Goal: Task Accomplishment & Management: Complete application form

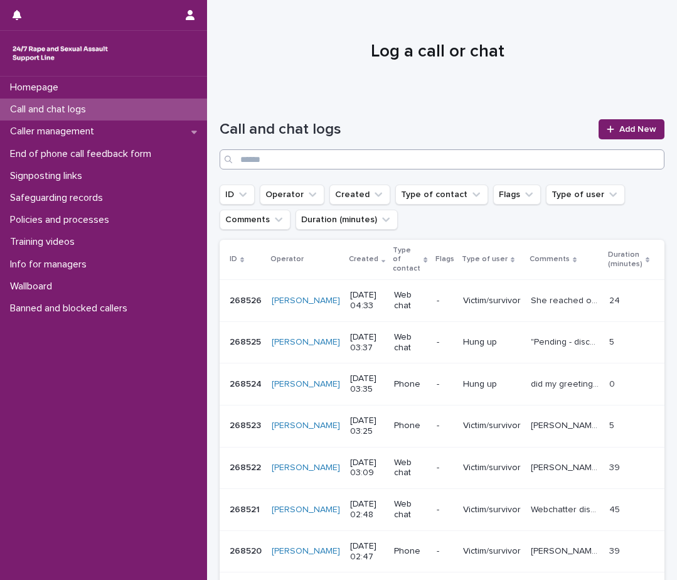
click at [345, 158] on input "Search" at bounding box center [442, 159] width 445 height 20
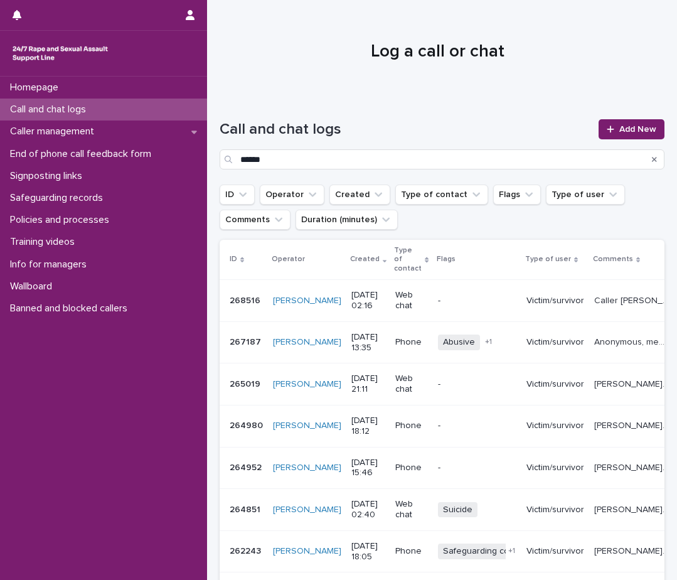
type input "******"
click at [61, 107] on p "Call and chat logs" at bounding box center [50, 110] width 91 height 12
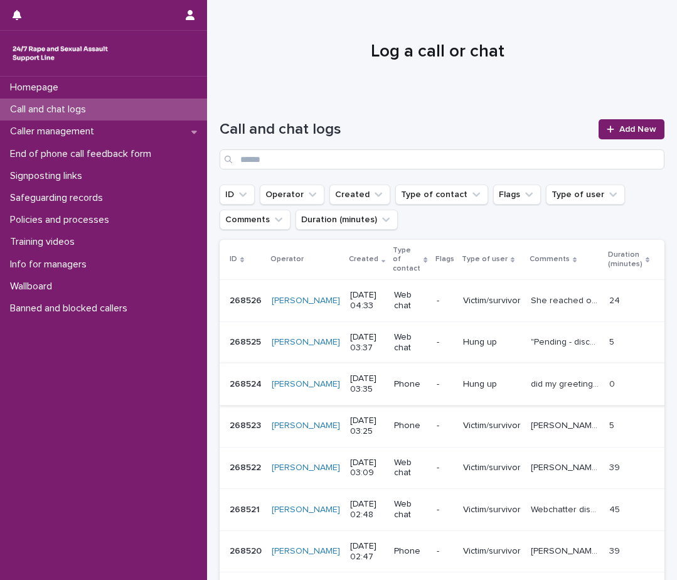
scroll to position [63, 0]
click at [377, 156] on input "Search" at bounding box center [442, 159] width 445 height 20
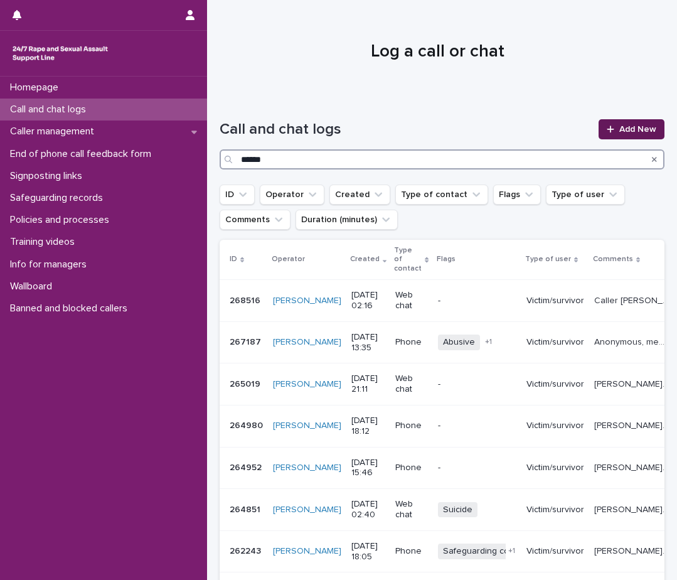
type input "******"
click at [634, 129] on span "Add New" at bounding box center [638, 129] width 37 height 9
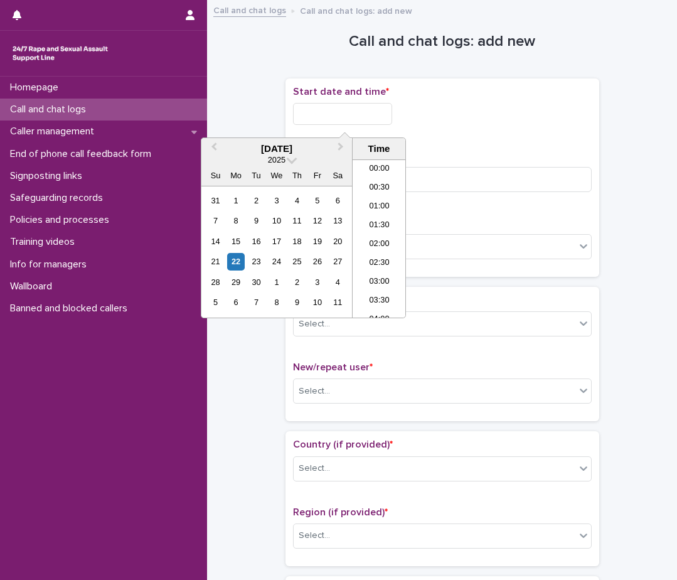
click at [338, 116] on input "text" at bounding box center [342, 114] width 99 height 22
click at [375, 236] on li "04:30" at bounding box center [379, 238] width 53 height 19
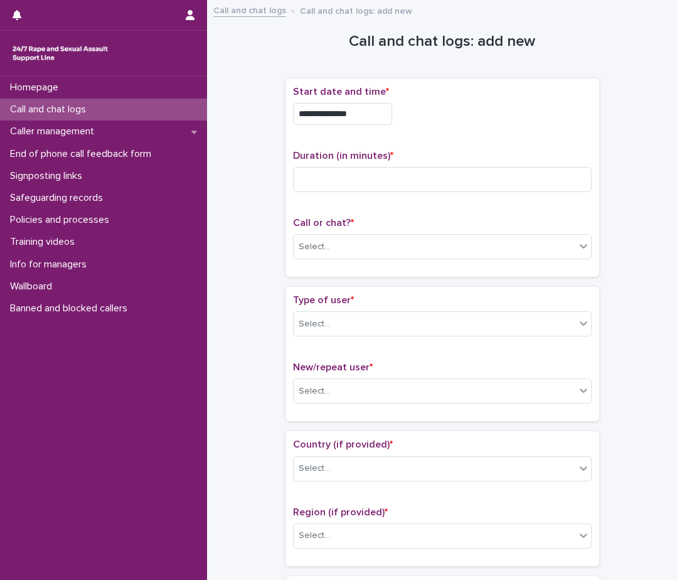
click at [372, 113] on input "**********" at bounding box center [342, 114] width 99 height 22
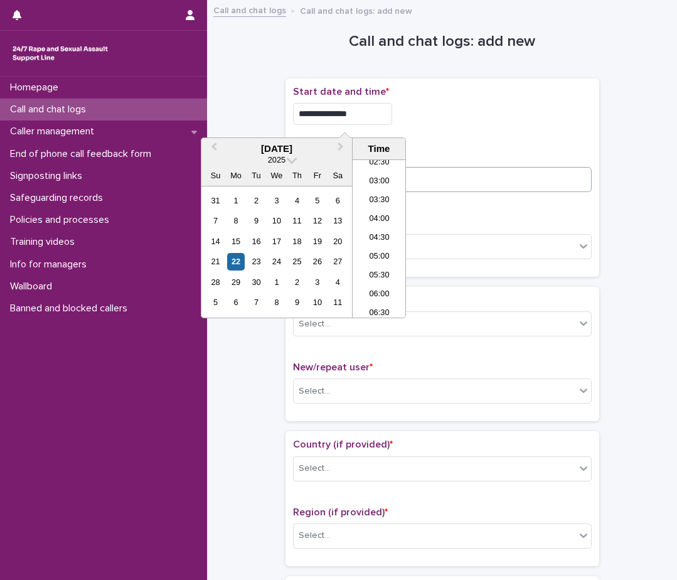
type input "**********"
click at [472, 181] on input at bounding box center [442, 179] width 299 height 25
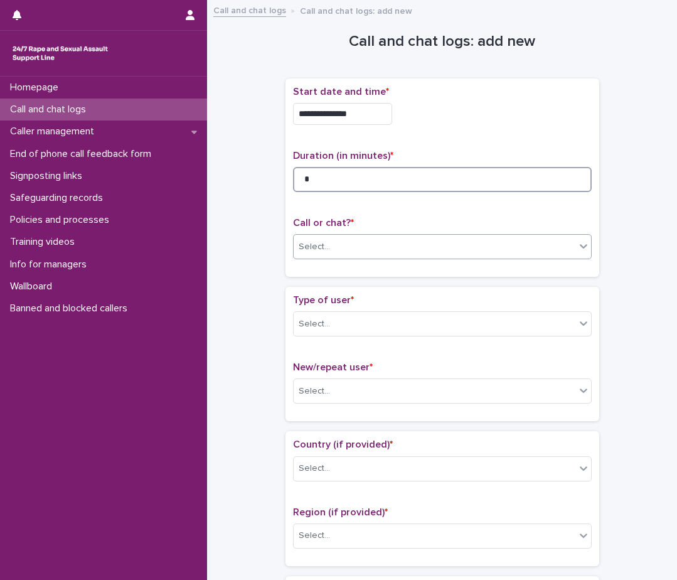
type input "*"
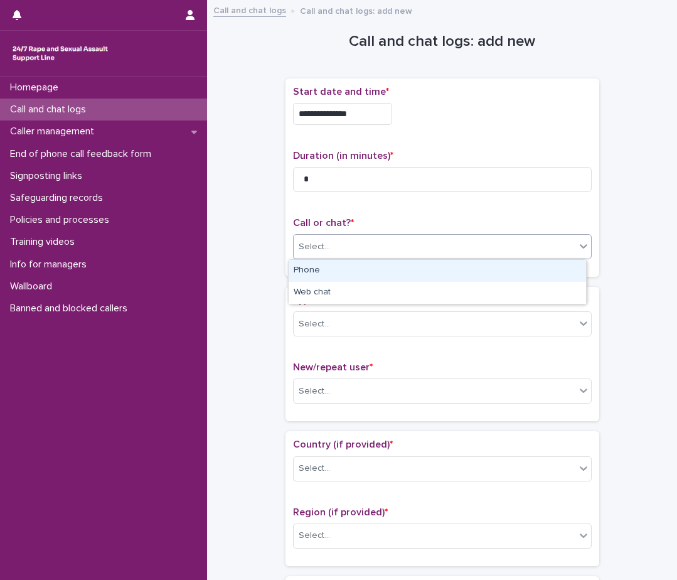
click at [397, 245] on div "Select..." at bounding box center [435, 247] width 282 height 21
click at [390, 263] on div "Phone" at bounding box center [438, 271] width 298 height 22
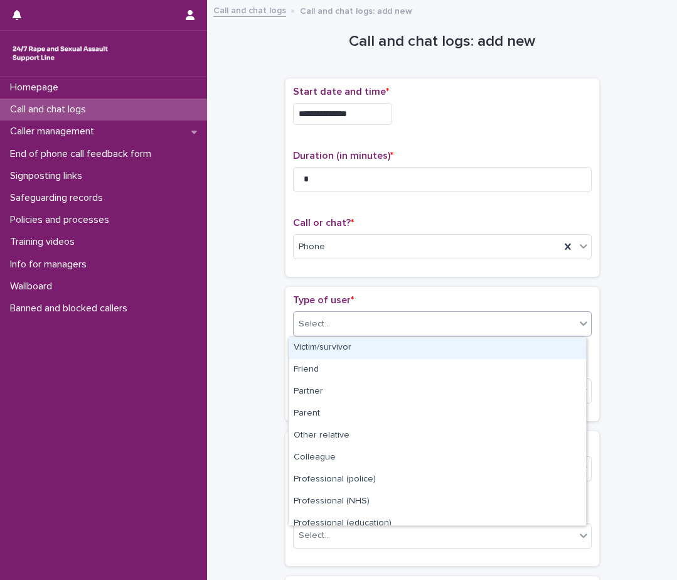
click at [353, 326] on div "Select..." at bounding box center [435, 324] width 282 height 21
click at [341, 347] on div "Victim/survivor" at bounding box center [438, 348] width 298 height 22
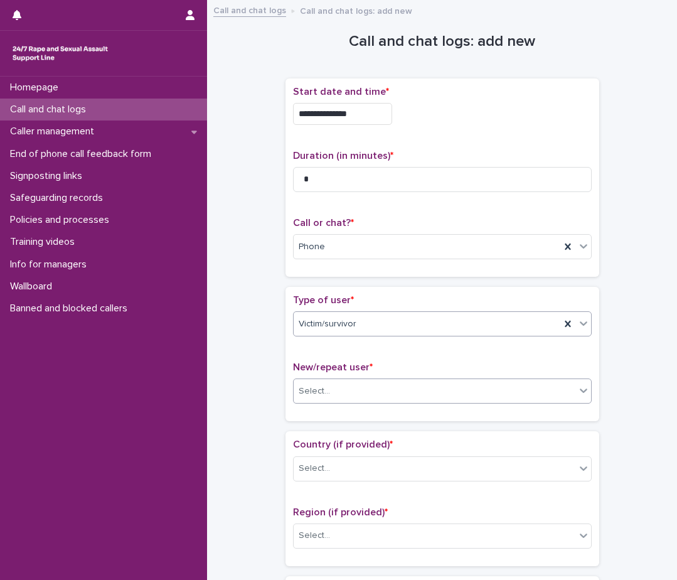
click at [315, 395] on div "Select..." at bounding box center [314, 391] width 31 height 13
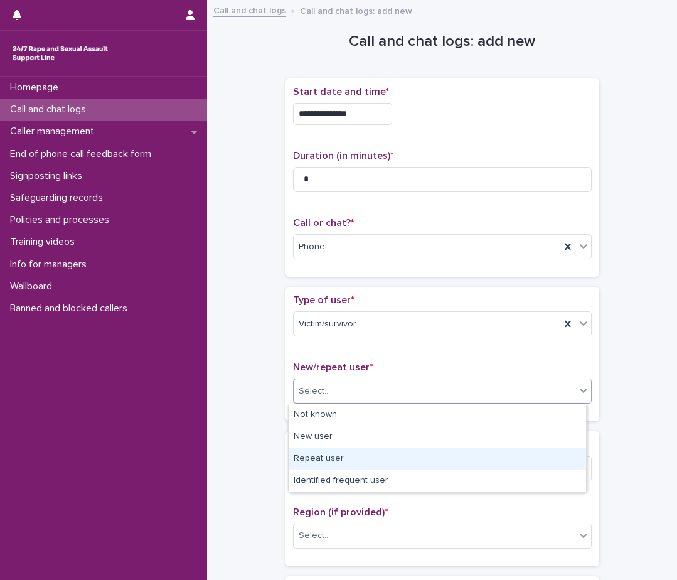
click at [323, 456] on div "Repeat user" at bounding box center [438, 459] width 298 height 22
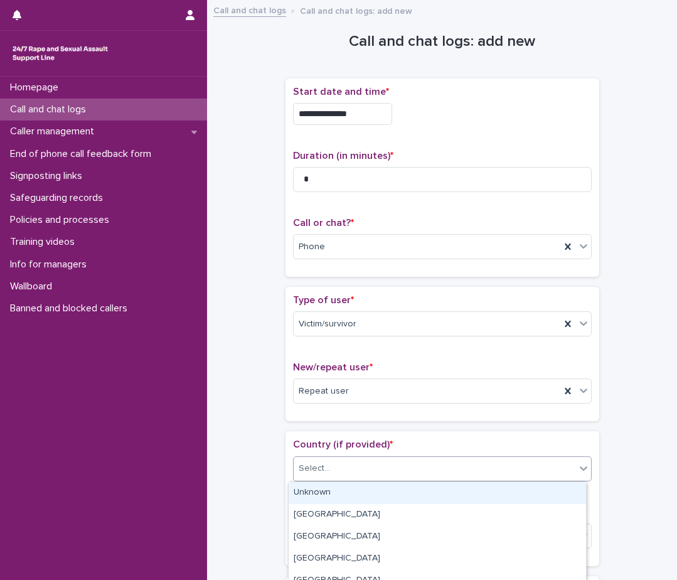
click at [323, 456] on div "Select..." at bounding box center [442, 468] width 299 height 25
click at [331, 494] on div "Unknown" at bounding box center [438, 493] width 298 height 22
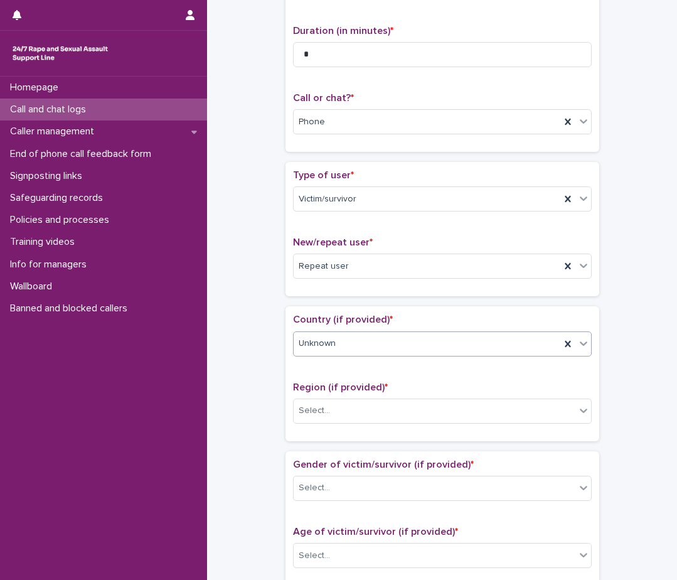
scroll to position [126, 0]
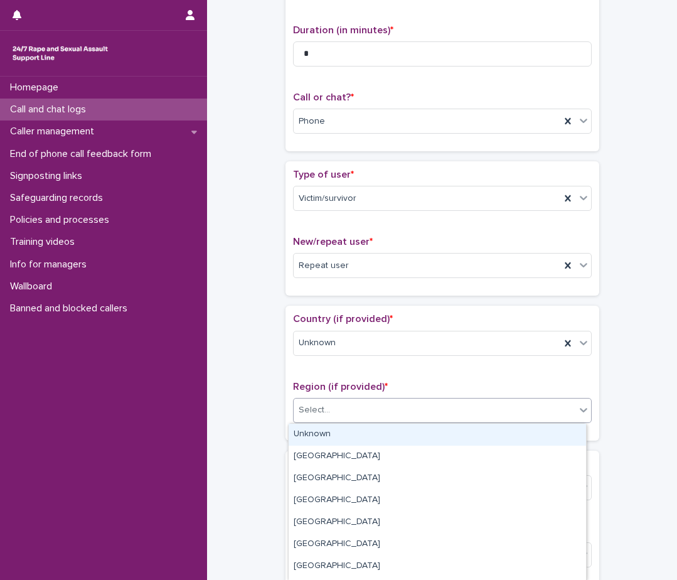
click at [335, 415] on div "Select..." at bounding box center [435, 410] width 282 height 21
click at [334, 436] on div "Unknown" at bounding box center [438, 435] width 298 height 22
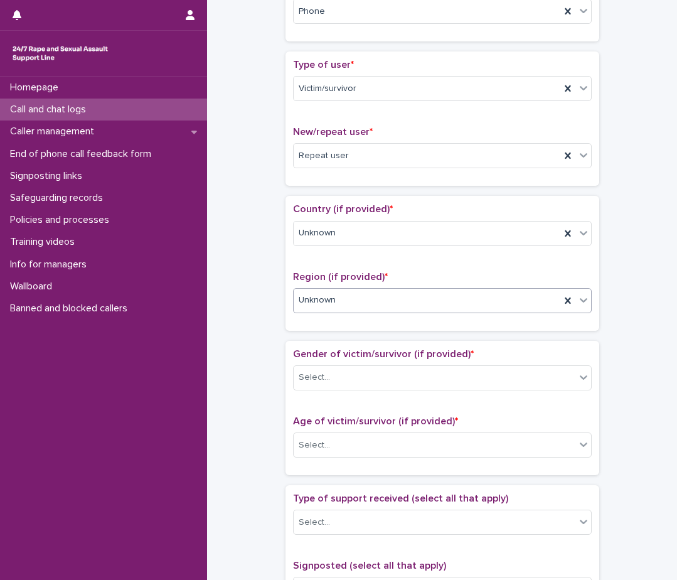
scroll to position [251, 0]
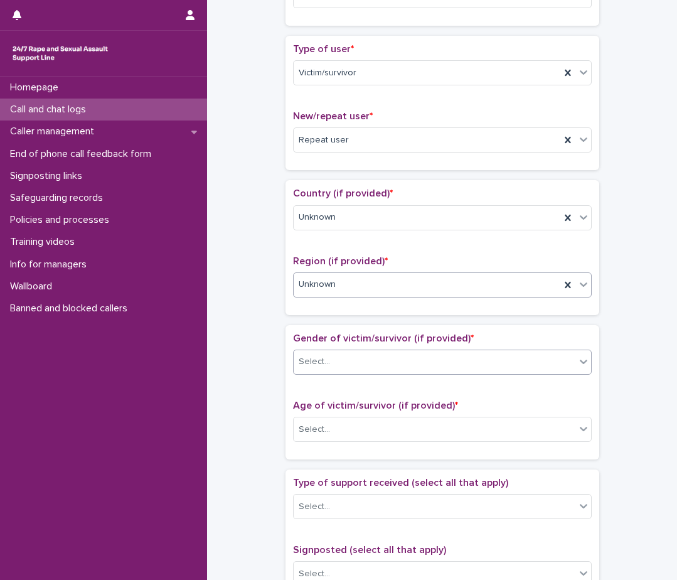
click at [345, 367] on div "Select..." at bounding box center [435, 362] width 282 height 21
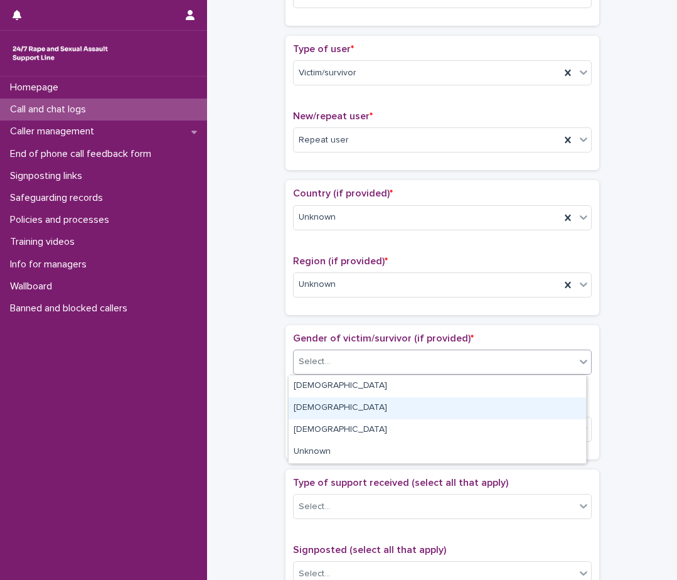
click at [339, 407] on div "[DEMOGRAPHIC_DATA]" at bounding box center [438, 408] width 298 height 22
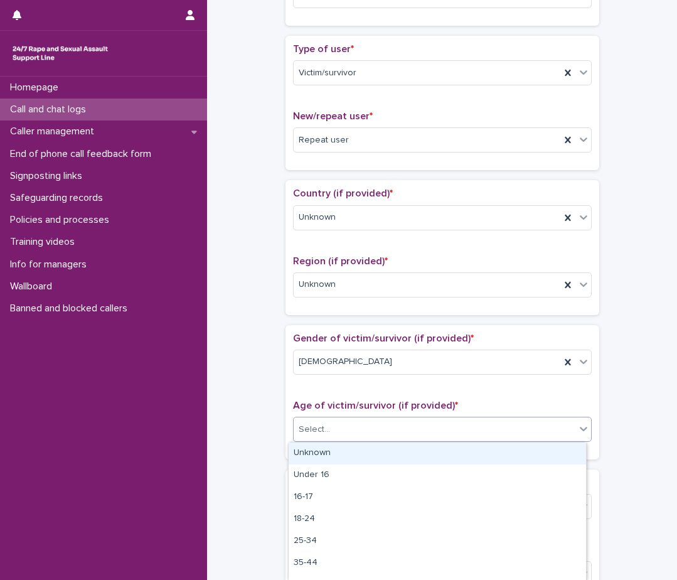
click at [331, 436] on div "Select..." at bounding box center [435, 429] width 282 height 21
click at [331, 448] on div "Unknown" at bounding box center [438, 454] width 298 height 22
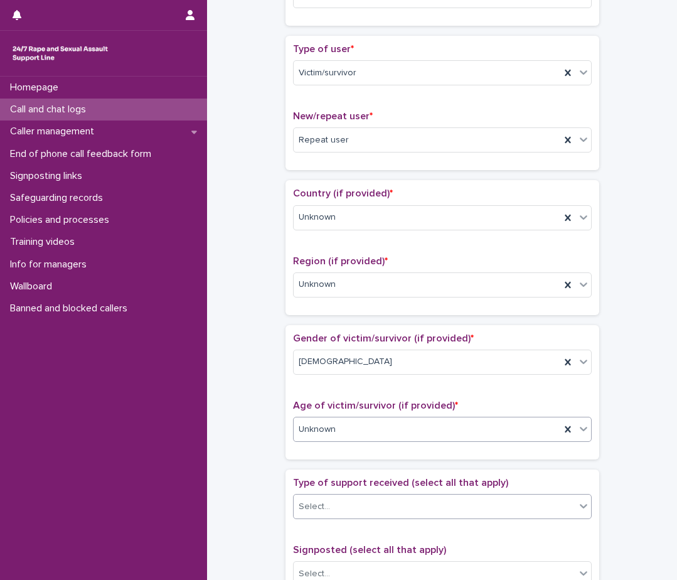
scroll to position [377, 0]
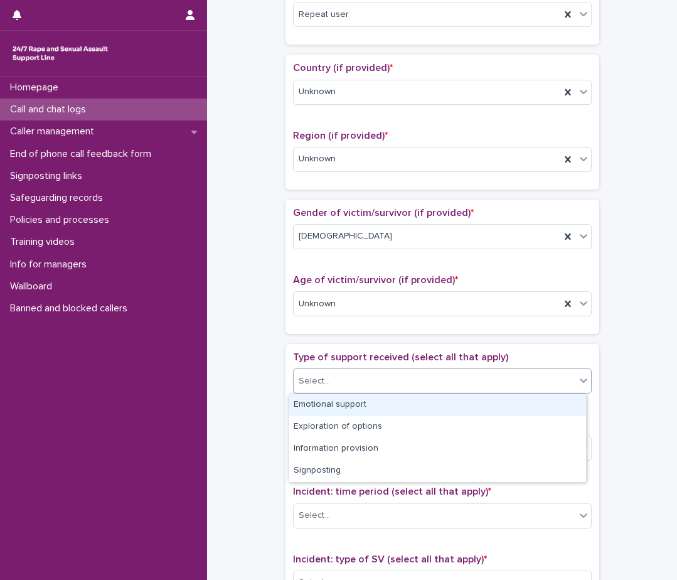
click at [342, 392] on div "Select..." at bounding box center [442, 380] width 299 height 25
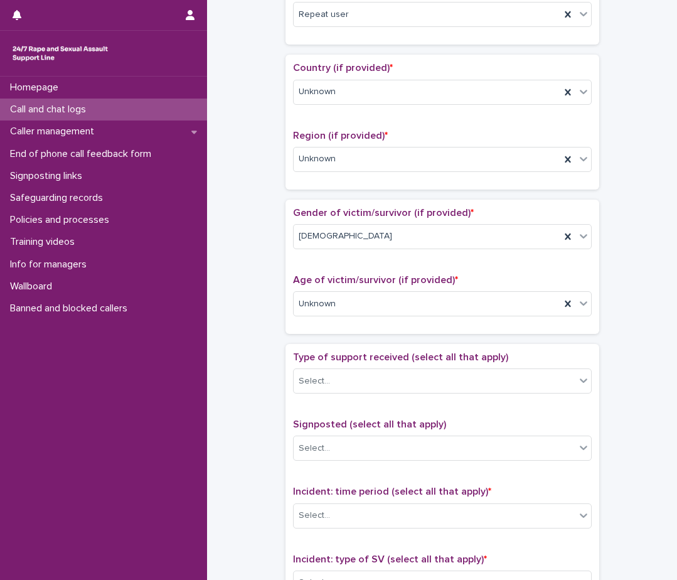
click at [229, 439] on div "**********" at bounding box center [442, 273] width 445 height 1284
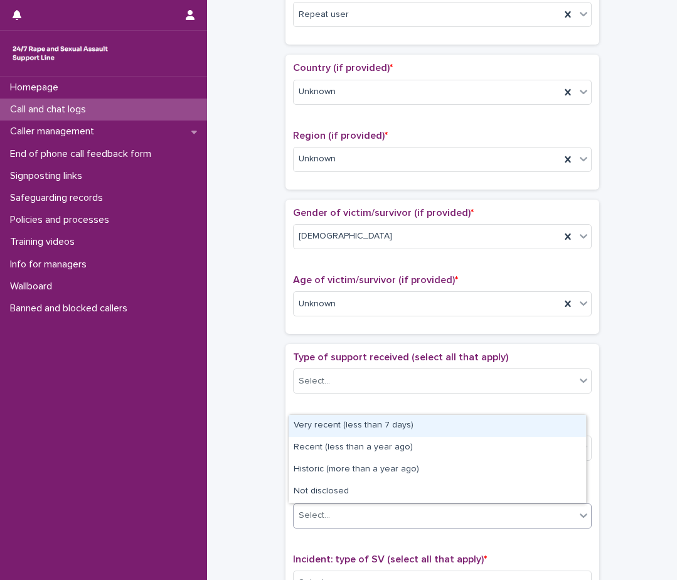
click at [316, 515] on div "Select..." at bounding box center [314, 515] width 31 height 13
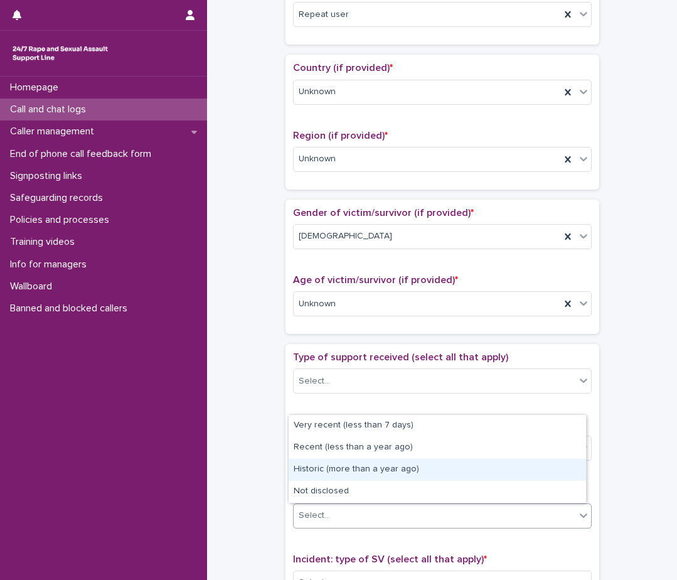
click at [322, 466] on div "Historic (more than a year ago)" at bounding box center [438, 470] width 298 height 22
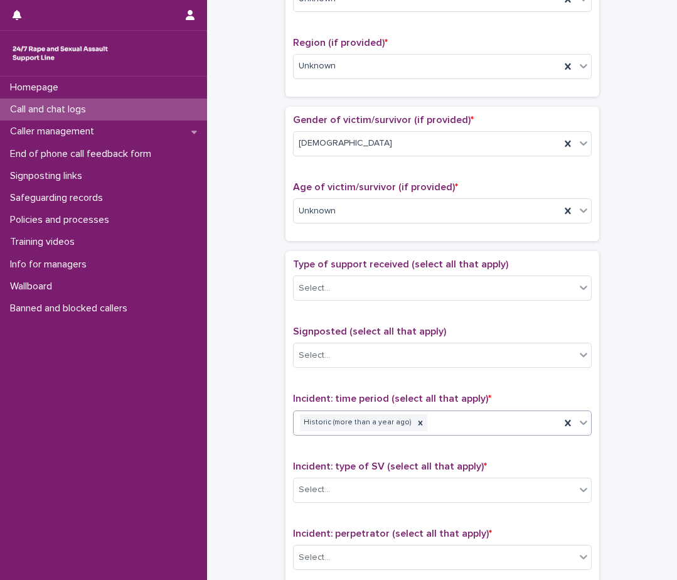
scroll to position [502, 0]
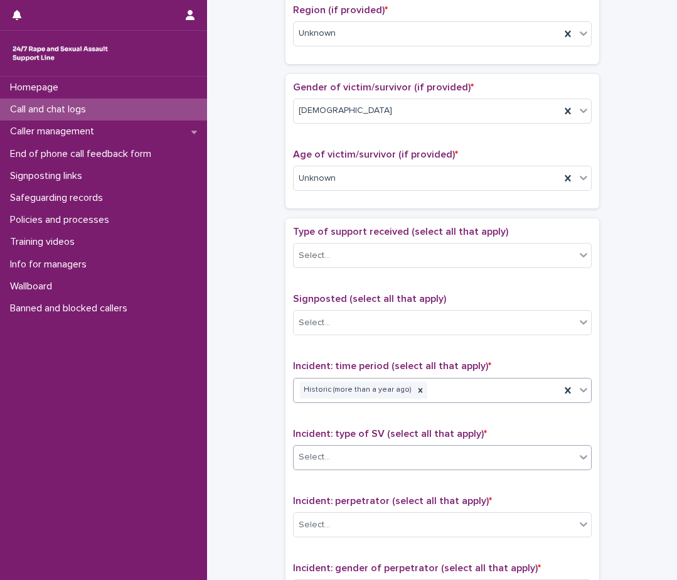
click at [321, 468] on div "Select..." at bounding box center [442, 457] width 299 height 25
click at [245, 498] on div "**********" at bounding box center [442, 147] width 445 height 1284
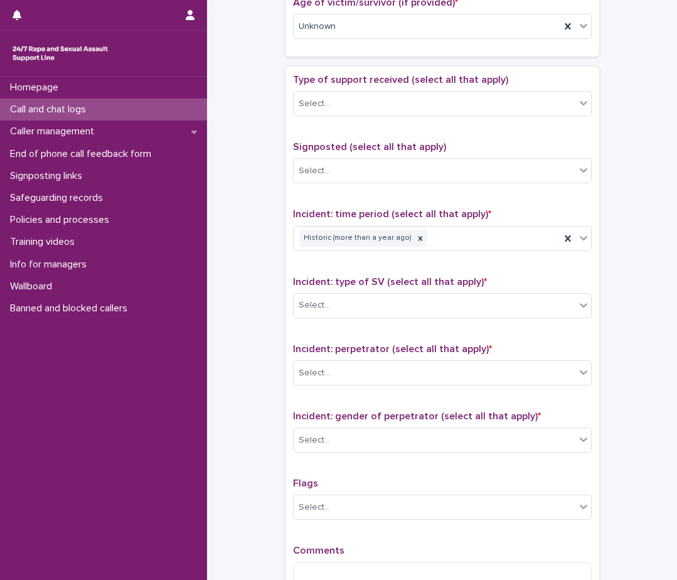
scroll to position [691, 0]
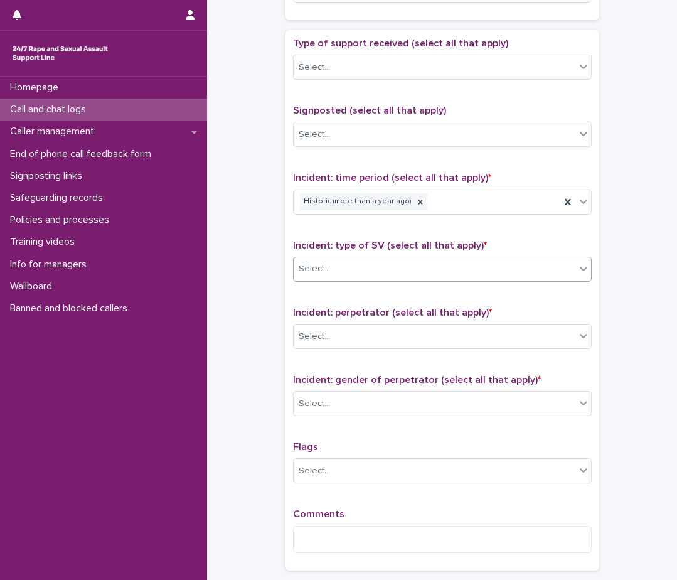
click at [341, 269] on div "Select..." at bounding box center [435, 269] width 282 height 21
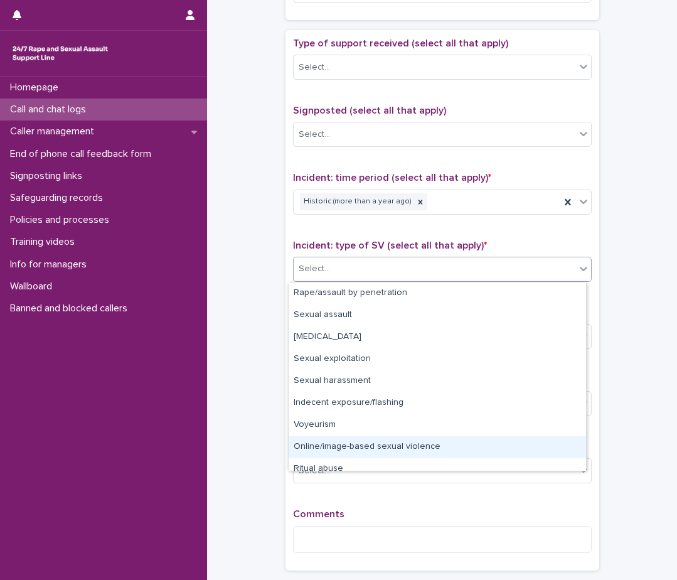
scroll to position [31, 0]
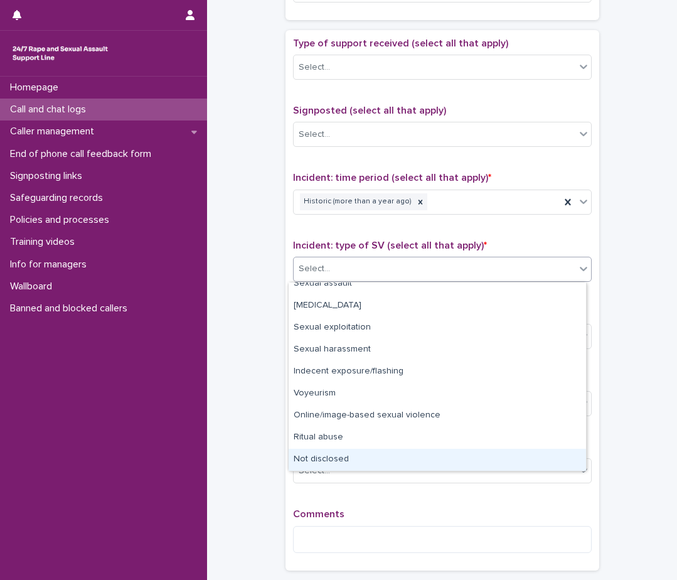
click at [325, 460] on div "Not disclosed" at bounding box center [438, 460] width 298 height 22
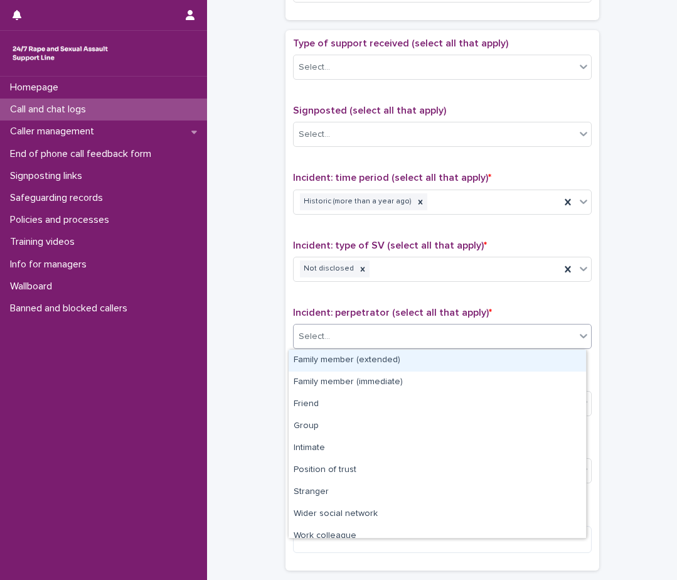
click at [350, 344] on div "Select..." at bounding box center [435, 336] width 282 height 21
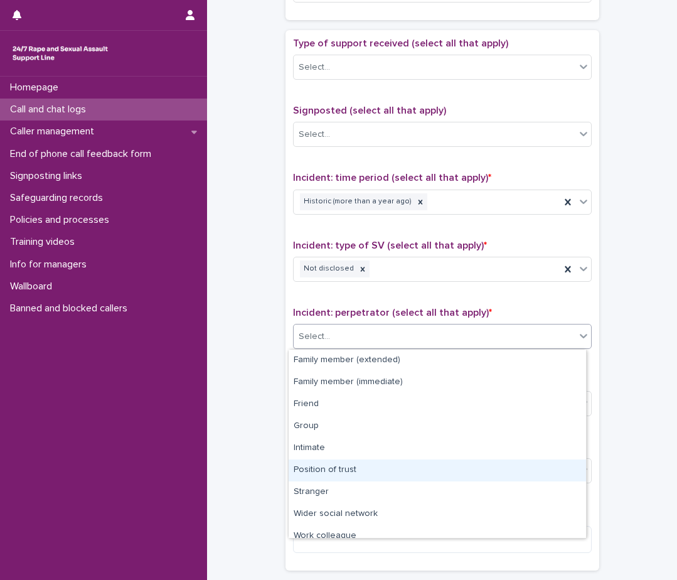
scroll to position [53, 0]
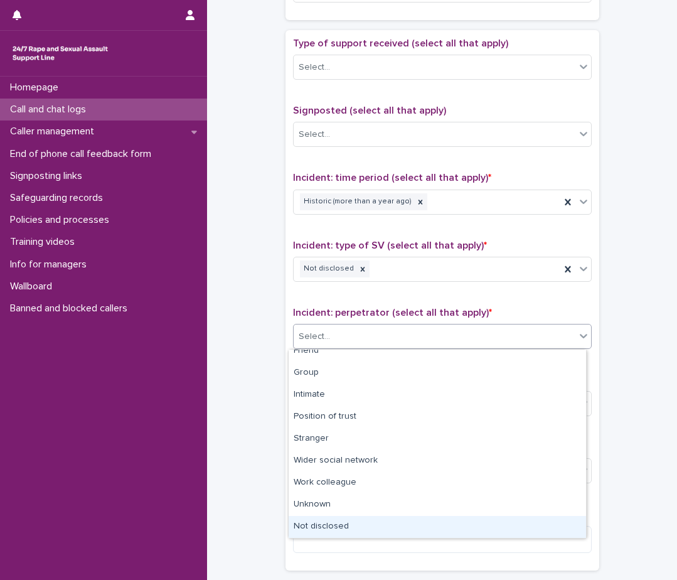
click at [299, 522] on div "Not disclosed" at bounding box center [438, 527] width 298 height 22
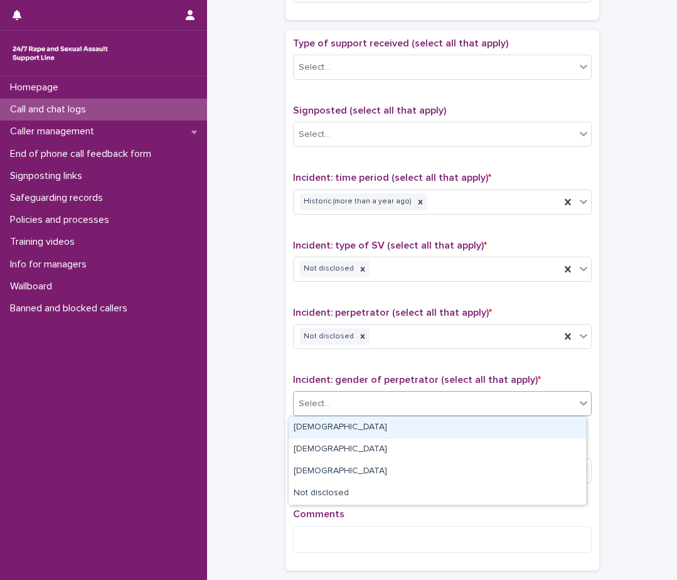
click at [336, 404] on div "Select..." at bounding box center [435, 404] width 282 height 21
click at [330, 431] on div "[DEMOGRAPHIC_DATA]" at bounding box center [438, 428] width 298 height 22
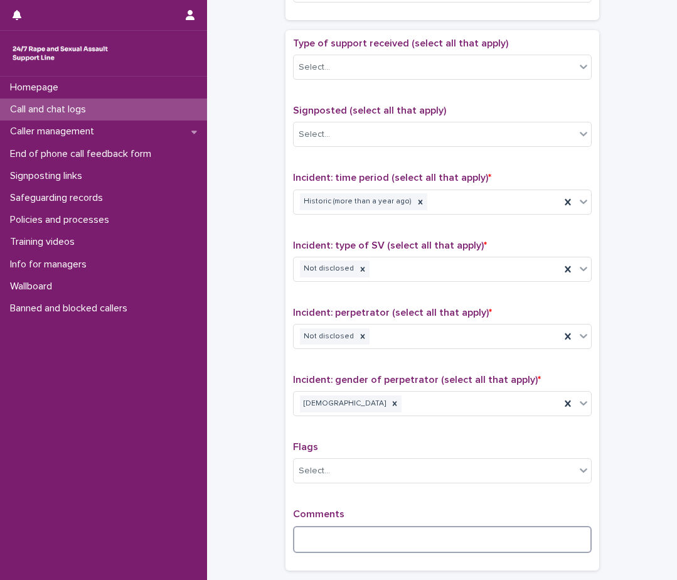
click at [323, 548] on textarea at bounding box center [442, 539] width 299 height 27
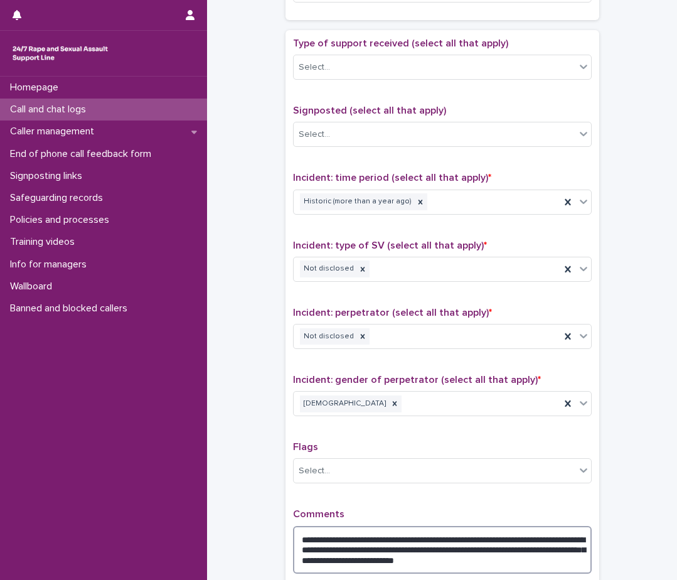
click at [510, 561] on textarea "**********" at bounding box center [442, 550] width 299 height 48
click at [369, 573] on textarea "**********" at bounding box center [442, 555] width 299 height 58
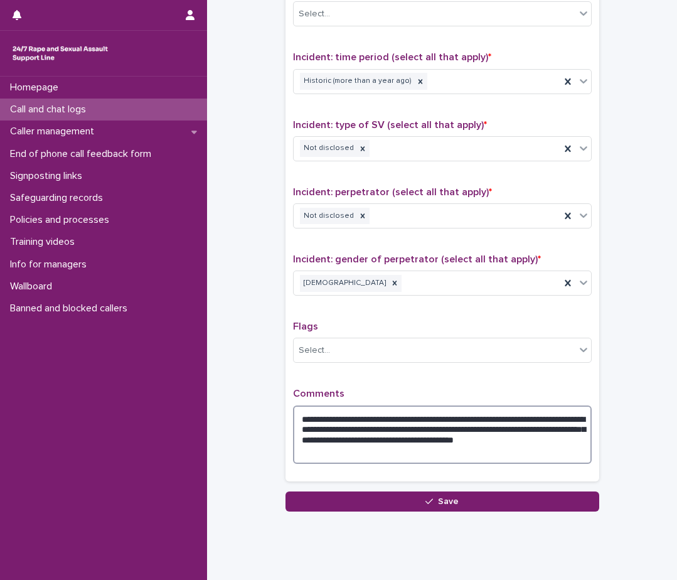
scroll to position [816, 0]
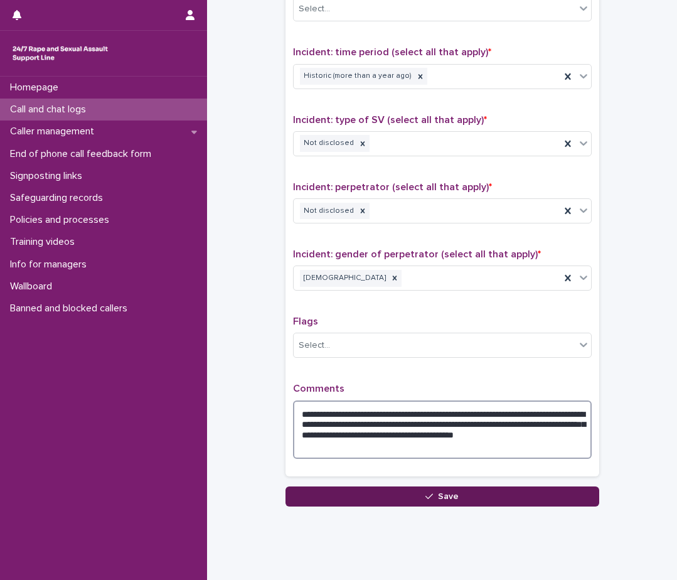
type textarea "**********"
click at [401, 499] on button "Save" at bounding box center [443, 497] width 314 height 20
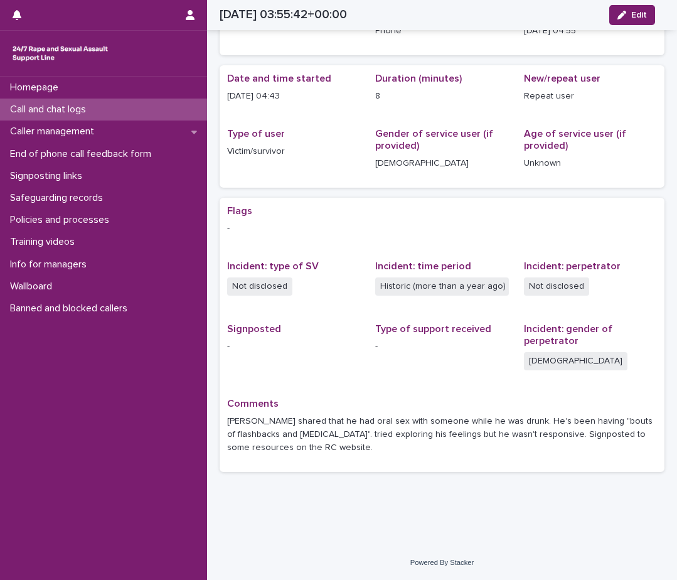
scroll to position [75, 0]
click at [129, 113] on div "Call and chat logs" at bounding box center [103, 110] width 207 height 22
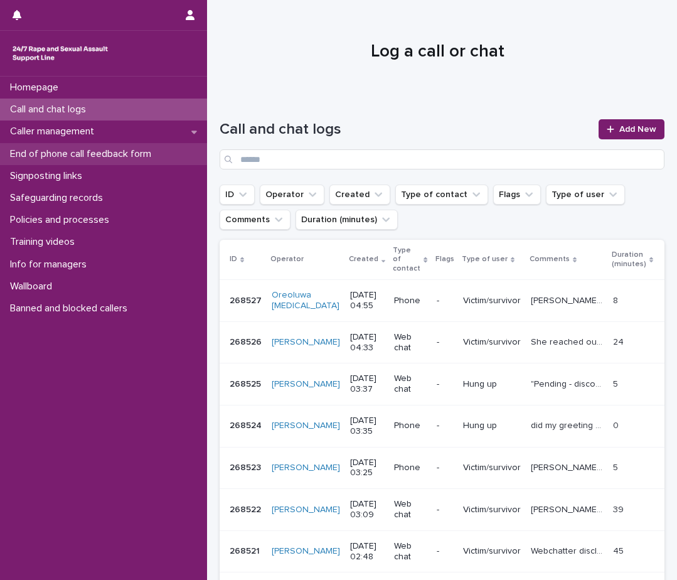
click at [97, 151] on p "End of phone call feedback form" at bounding box center [83, 154] width 156 height 12
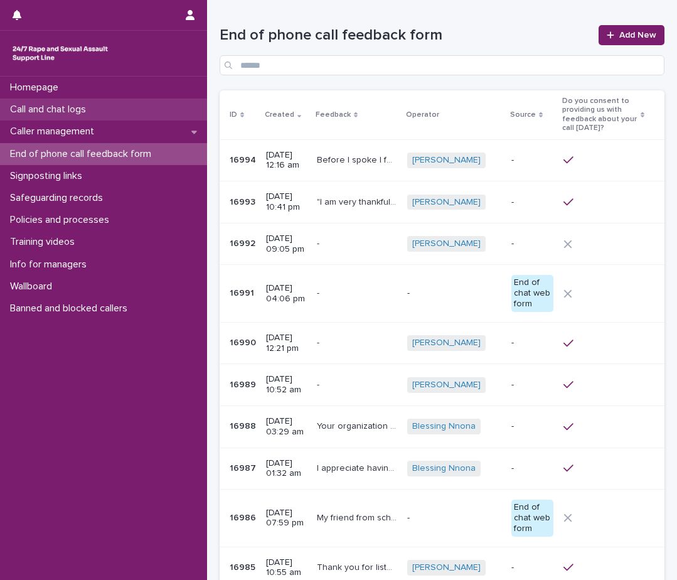
click at [73, 112] on p "Call and chat logs" at bounding box center [50, 110] width 91 height 12
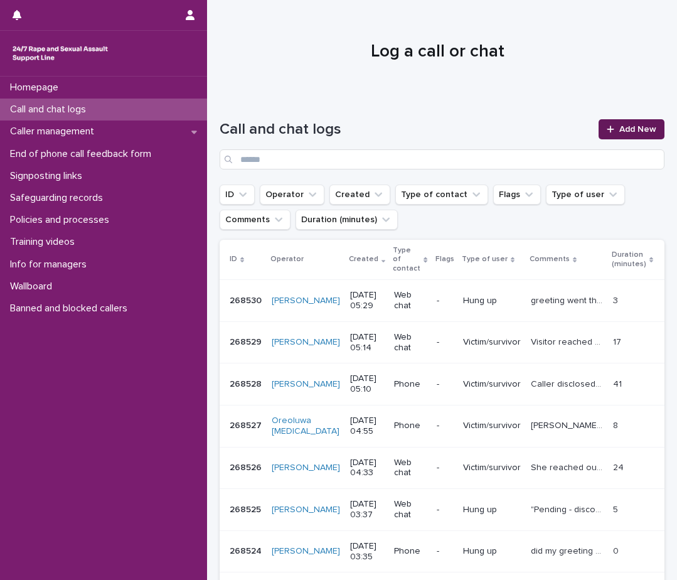
click at [608, 125] on div at bounding box center [613, 129] width 13 height 9
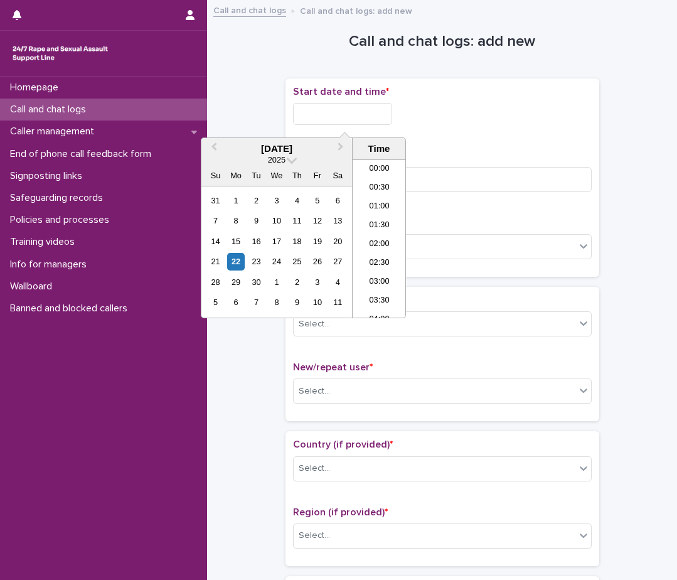
click at [366, 121] on input "text" at bounding box center [342, 114] width 99 height 22
click at [384, 239] on li "05:30" at bounding box center [379, 238] width 53 height 19
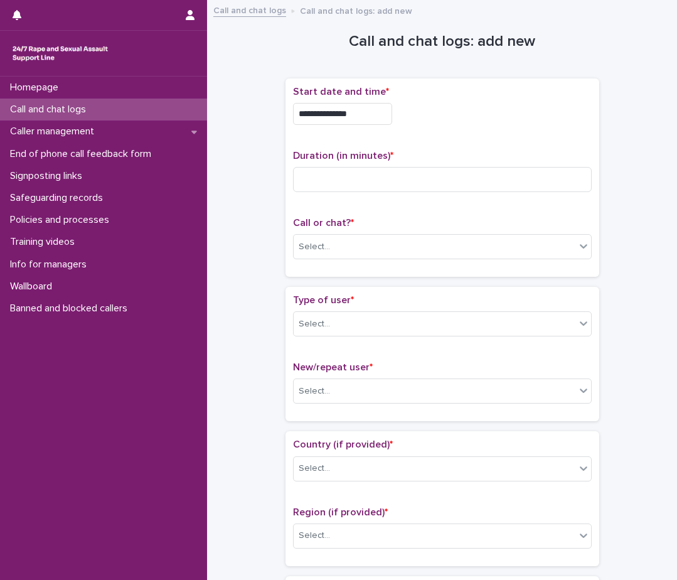
click at [377, 117] on input "**********" at bounding box center [342, 114] width 99 height 22
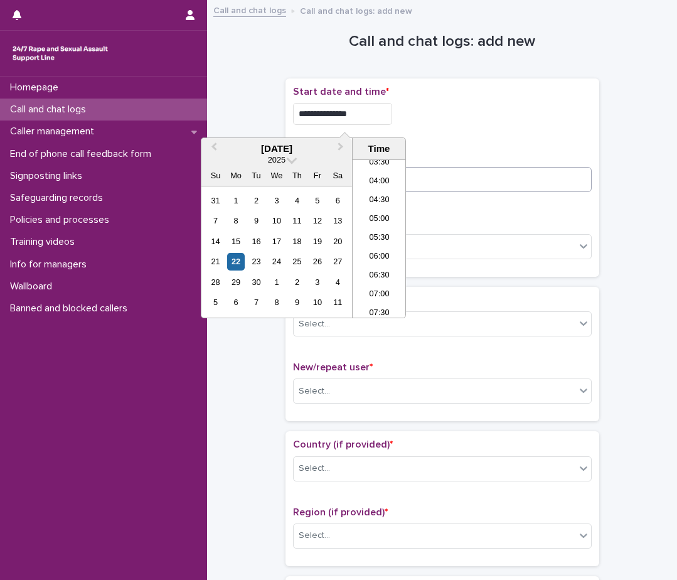
type input "**********"
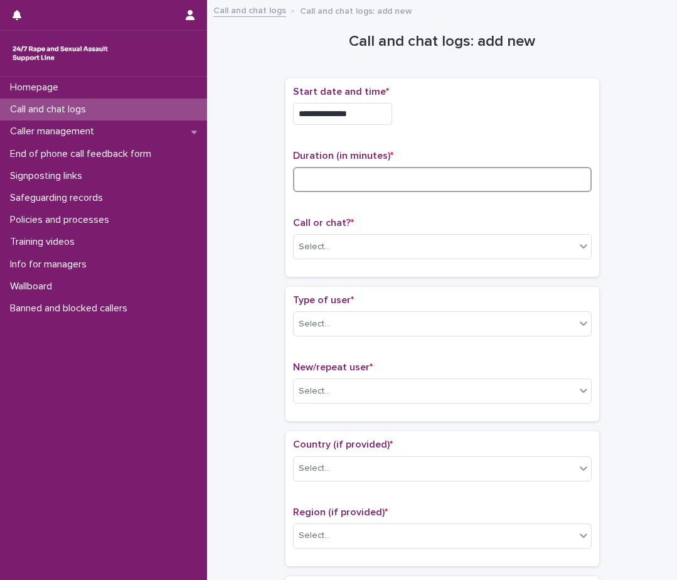
click at [417, 185] on input at bounding box center [442, 179] width 299 height 25
type input "*"
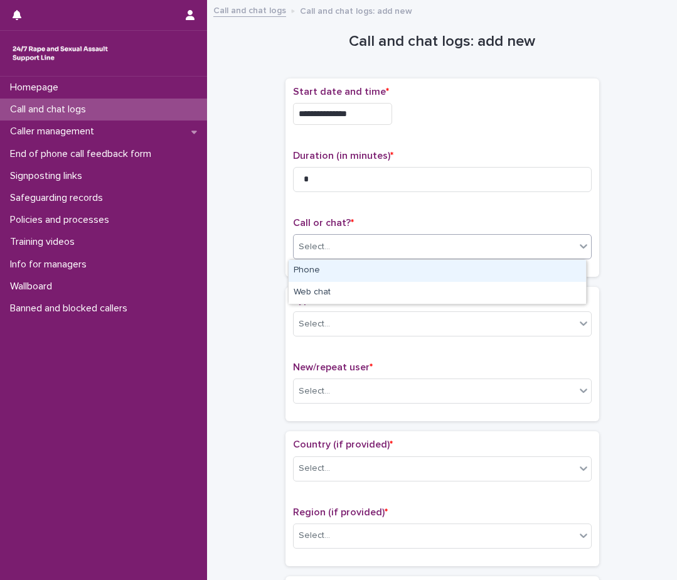
click at [428, 256] on div "Select..." at bounding box center [435, 247] width 282 height 21
click at [423, 272] on div "Phone" at bounding box center [438, 271] width 298 height 22
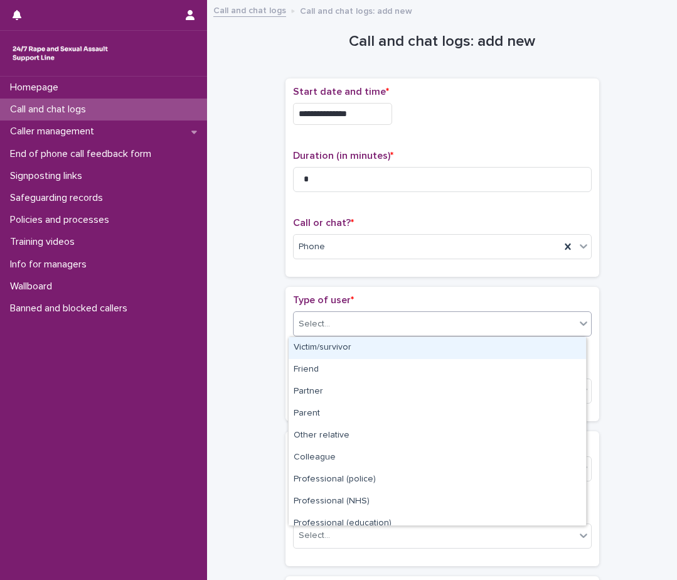
click at [408, 328] on div "Select..." at bounding box center [435, 324] width 282 height 21
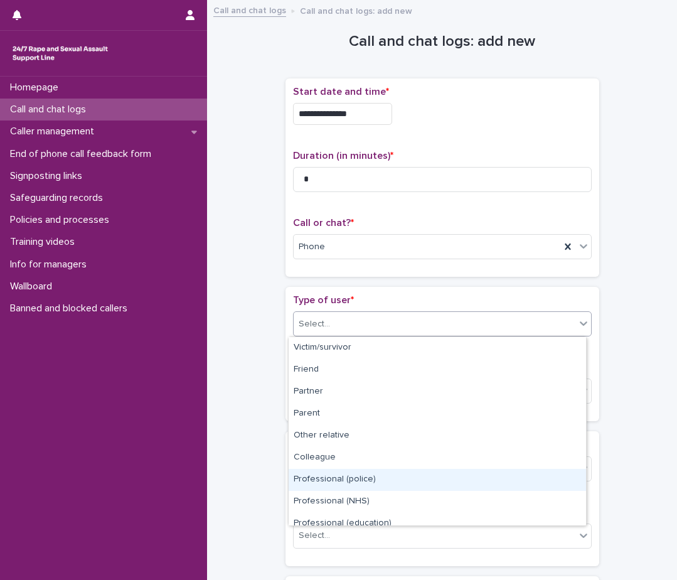
scroll to position [141, 0]
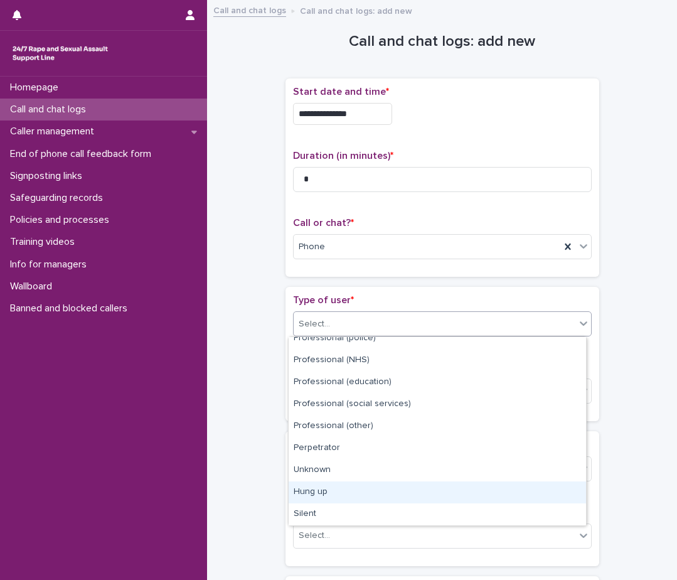
click at [402, 496] on div "Hung up" at bounding box center [438, 492] width 298 height 22
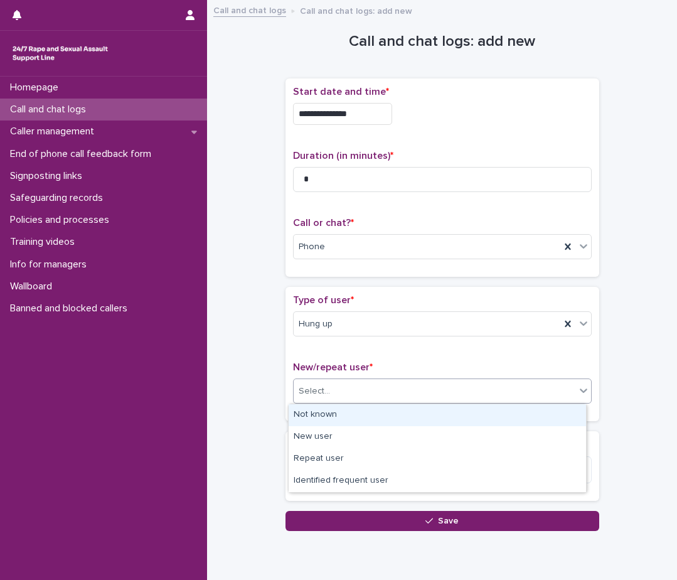
click at [408, 389] on div "Select..." at bounding box center [435, 391] width 282 height 21
click at [408, 410] on div "Not known" at bounding box center [438, 415] width 298 height 22
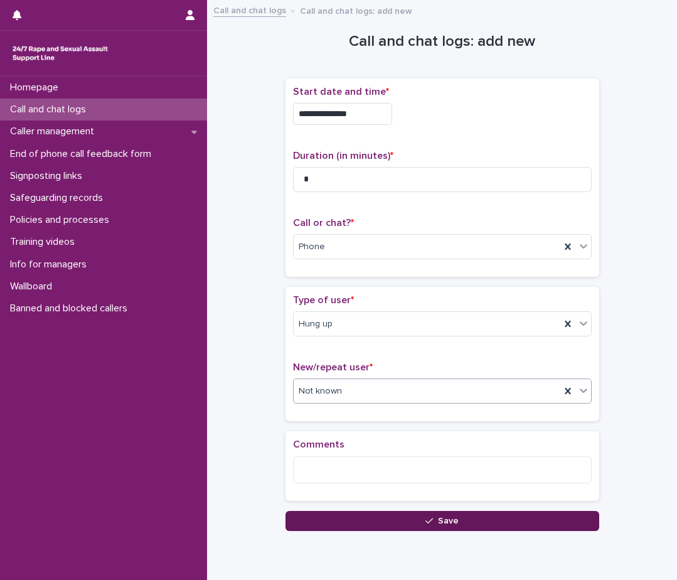
click at [410, 515] on button "Save" at bounding box center [443, 521] width 314 height 20
